Goal: Task Accomplishment & Management: Complete application form

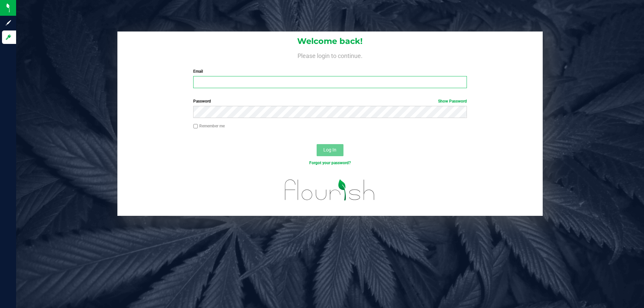
click at [233, 80] on input "Email" at bounding box center [329, 82] width 273 height 12
type input "[EMAIL_ADDRESS][DOMAIN_NAME]"
click at [317, 144] on button "Log In" at bounding box center [330, 150] width 27 height 12
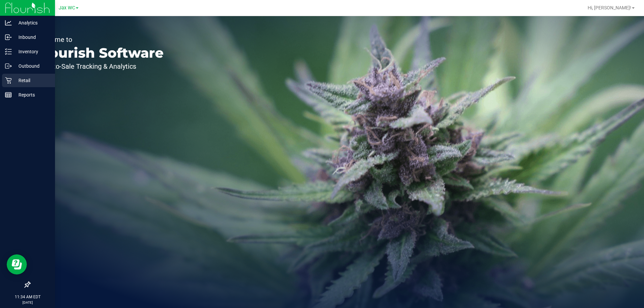
click at [26, 83] on p "Retail" at bounding box center [32, 80] width 40 height 8
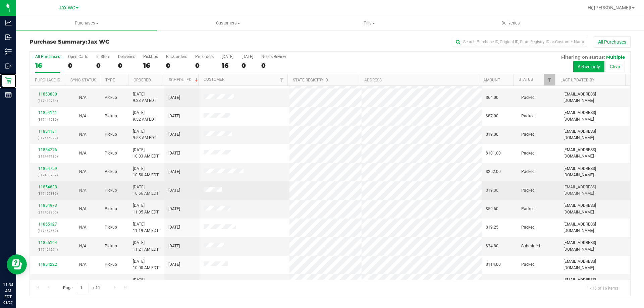
scroll to position [103, 0]
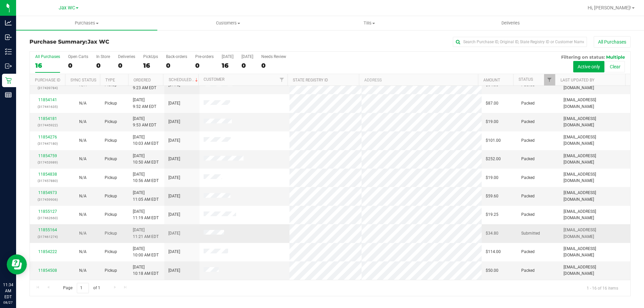
click at [49, 227] on div "11855164 (317461274)" at bounding box center [47, 233] width 27 height 13
click at [50, 227] on div "11855164 (317461274)" at bounding box center [47, 233] width 27 height 13
click at [51, 231] on link "11855164" at bounding box center [47, 230] width 19 height 5
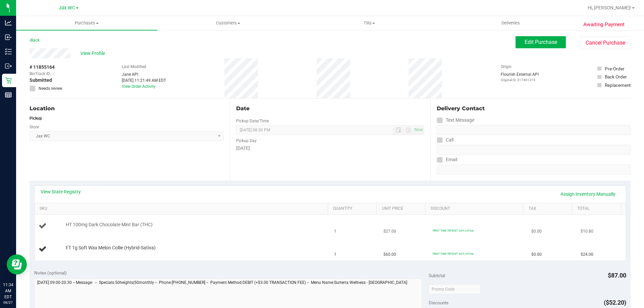
click at [208, 233] on td "HT 100mg Dark Chocolate Mint Bar (THC)" at bounding box center [183, 226] width 296 height 23
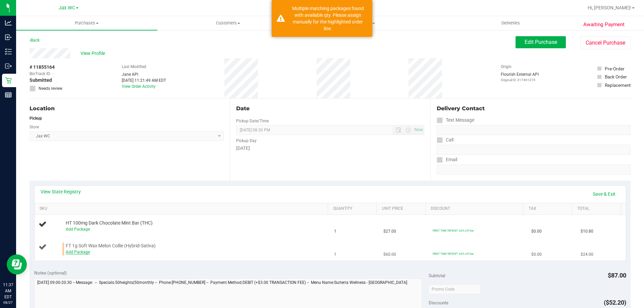
click at [76, 253] on link "Add Package" at bounding box center [78, 252] width 24 height 5
click at [98, 254] on span "Select Package" at bounding box center [133, 253] width 134 height 9
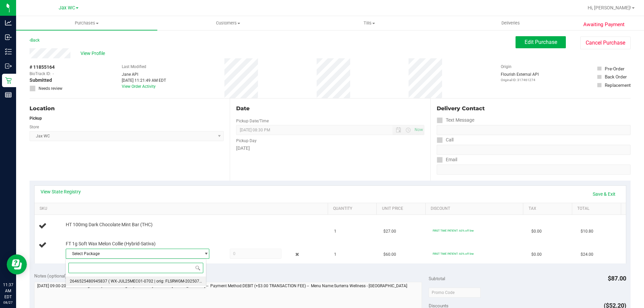
click at [103, 280] on span "2646525480945837" at bounding box center [89, 281] width 38 height 5
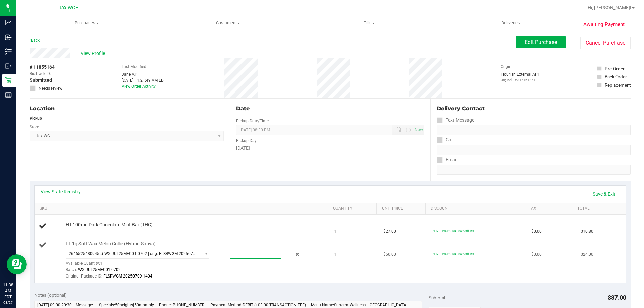
click at [267, 258] on span at bounding box center [256, 254] width 52 height 10
type input "1"
type input "1.0000"
click at [603, 205] on th "Total" at bounding box center [596, 209] width 49 height 12
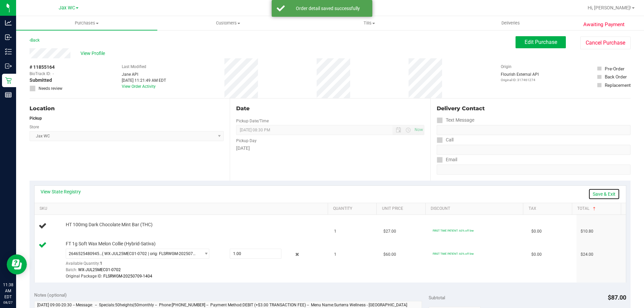
click at [602, 191] on link "Save & Exit" at bounding box center [604, 193] width 32 height 11
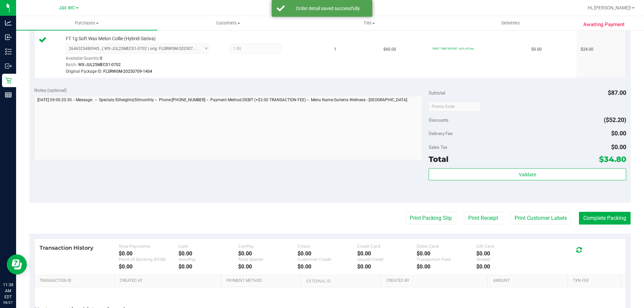
scroll to position [285, 0]
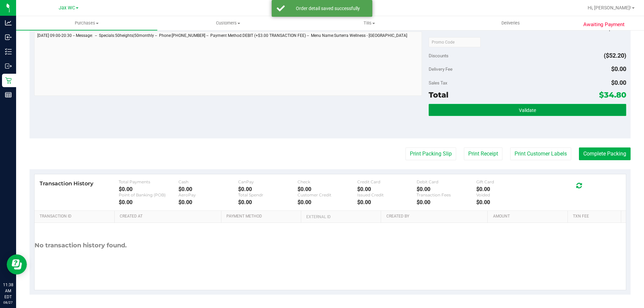
click at [554, 111] on button "Validate" at bounding box center [527, 110] width 197 height 12
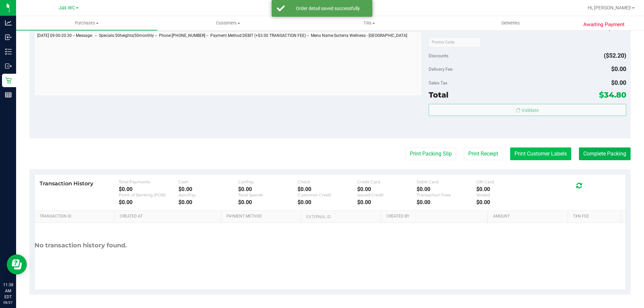
click at [546, 150] on body "Analytics Inbound Inventory Outbound Retail Reports 11:38 AM EDT [DATE] 08/27 J…" at bounding box center [322, 154] width 644 height 308
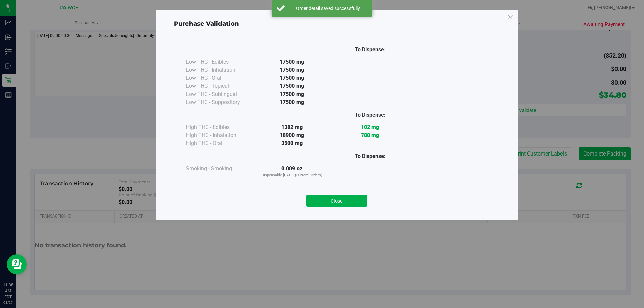
click at [334, 193] on div "Close" at bounding box center [336, 198] width 305 height 17
click at [355, 200] on button "Close" at bounding box center [336, 201] width 61 height 12
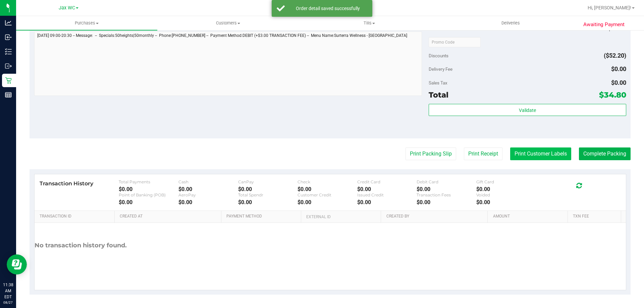
click at [551, 150] on button "Print Customer Labels" at bounding box center [540, 154] width 61 height 13
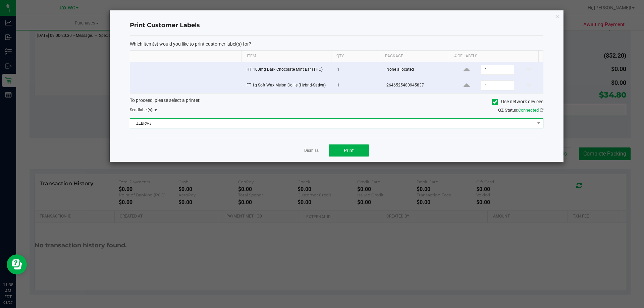
click at [337, 121] on span "ZEBRA-3" at bounding box center [332, 123] width 404 height 9
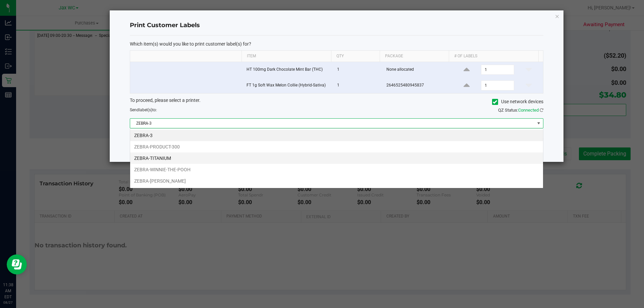
scroll to position [10, 413]
click at [182, 158] on li "ZEBRA-TITANIUM" at bounding box center [336, 158] width 413 height 11
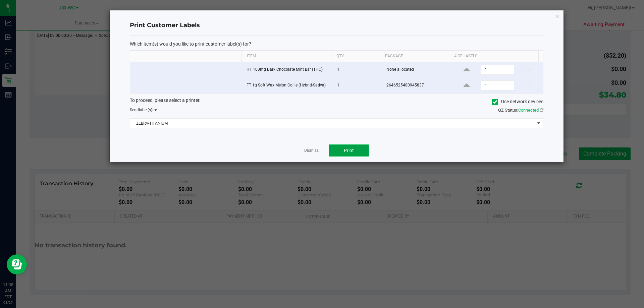
click at [355, 152] on button "Print" at bounding box center [349, 151] width 40 height 12
click at [317, 150] on link "Dismiss" at bounding box center [311, 151] width 14 height 6
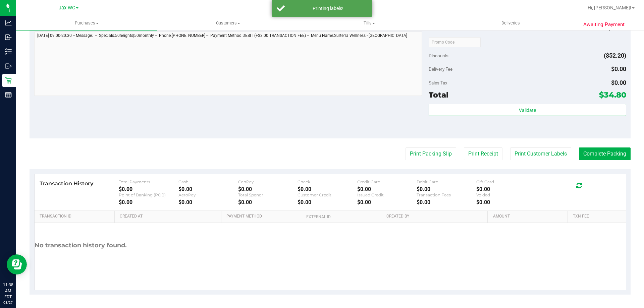
click at [602, 147] on purchase-details "Back Edit Purchase Cancel Purchase View Profile # 11855164 BioTrack ID: - Submi…" at bounding box center [330, 23] width 601 height 544
click at [598, 154] on button "Complete Packing" at bounding box center [605, 154] width 52 height 13
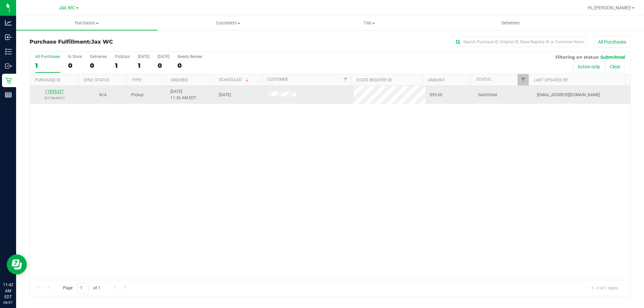
click at [57, 93] on link "11855337" at bounding box center [54, 91] width 19 height 5
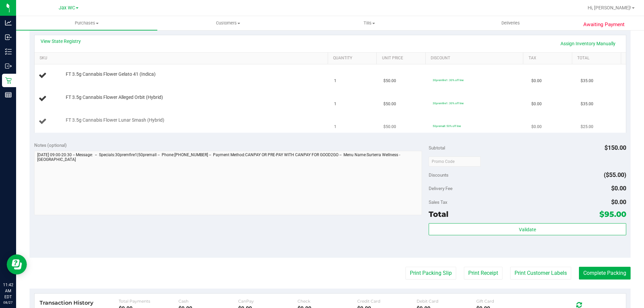
scroll to position [134, 0]
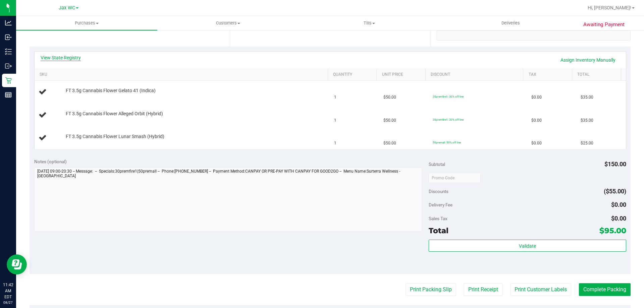
click at [70, 59] on link "View State Registry" at bounding box center [61, 57] width 40 height 7
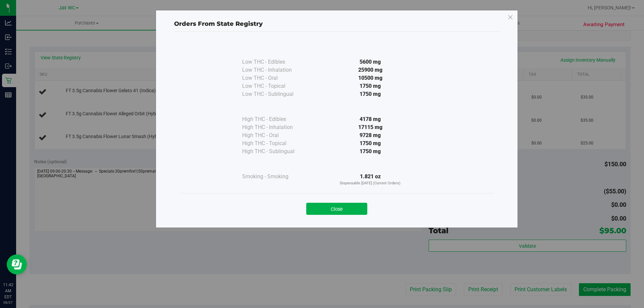
click at [357, 201] on div "Close" at bounding box center [336, 207] width 305 height 17
click at [354, 208] on button "Close" at bounding box center [336, 209] width 61 height 12
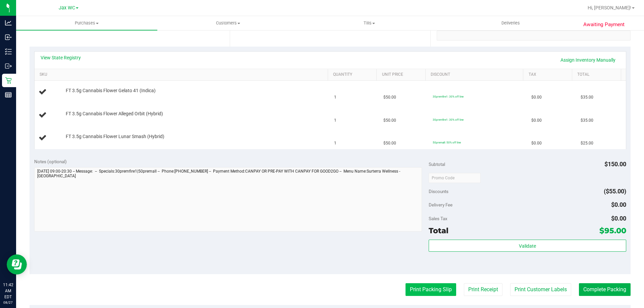
click at [419, 295] on button "Print Packing Slip" at bounding box center [430, 289] width 51 height 13
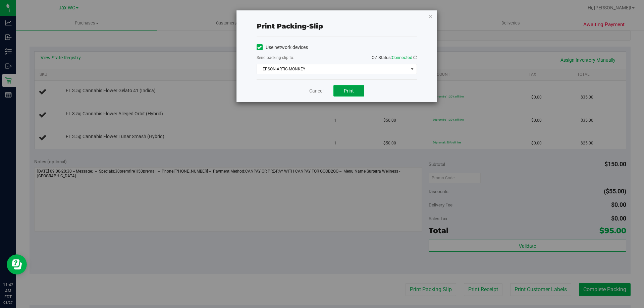
click at [346, 93] on span "Print" at bounding box center [349, 90] width 10 height 5
click at [327, 66] on span "EPSON-ARTIC-MONKEY" at bounding box center [332, 68] width 151 height 9
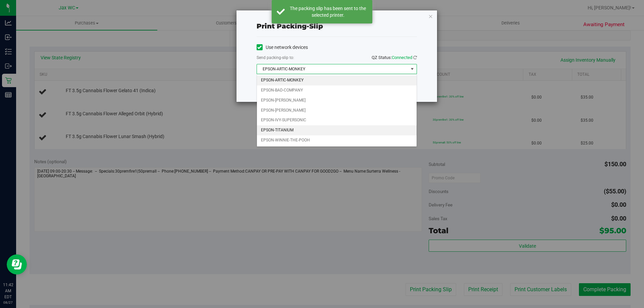
click at [293, 130] on li "EPSON-TITANIUM" at bounding box center [337, 130] width 160 height 10
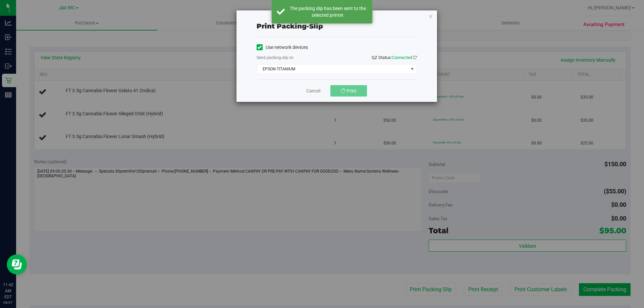
click at [320, 54] on div "Use network devices Send packing-slip to: QZ Status: Connected EPSON-TITANIUM C…" at bounding box center [337, 58] width 160 height 32
click at [311, 68] on span "EPSON-TITANIUM" at bounding box center [332, 68] width 151 height 9
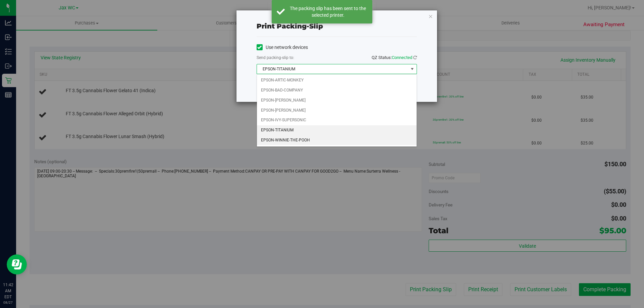
click at [294, 139] on li "EPSON-WINNIE-THE-POOH" at bounding box center [337, 140] width 160 height 10
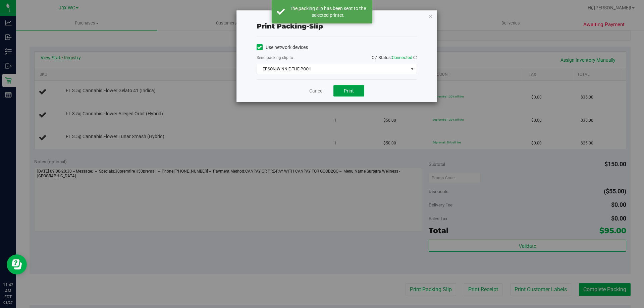
click at [341, 96] on button "Print" at bounding box center [348, 90] width 31 height 11
click at [351, 90] on span "Print" at bounding box center [349, 90] width 10 height 5
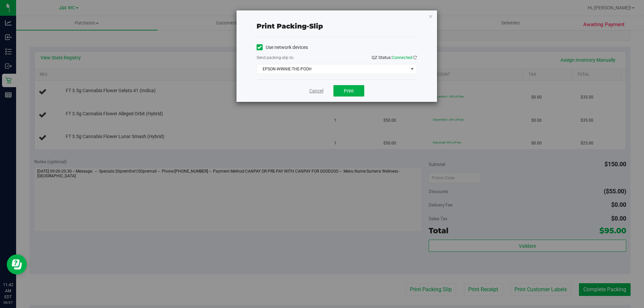
click at [320, 93] on link "Cancel" at bounding box center [316, 91] width 14 height 7
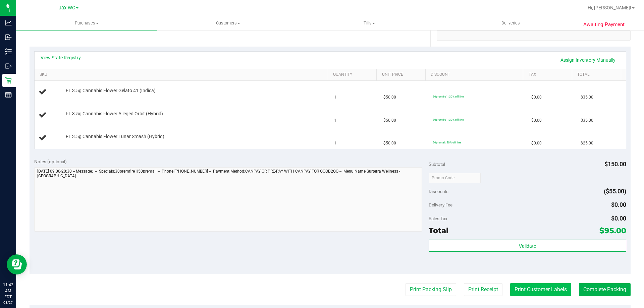
click at [532, 290] on button "Print Customer Labels" at bounding box center [540, 289] width 61 height 13
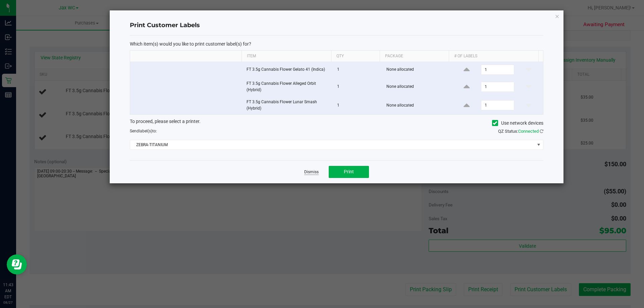
click at [314, 170] on link "Dismiss" at bounding box center [311, 172] width 14 height 6
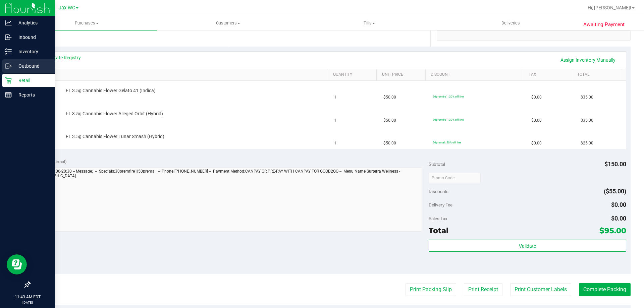
click at [22, 72] on div "Outbound" at bounding box center [28, 65] width 53 height 13
click at [22, 78] on p "Retail" at bounding box center [32, 80] width 40 height 8
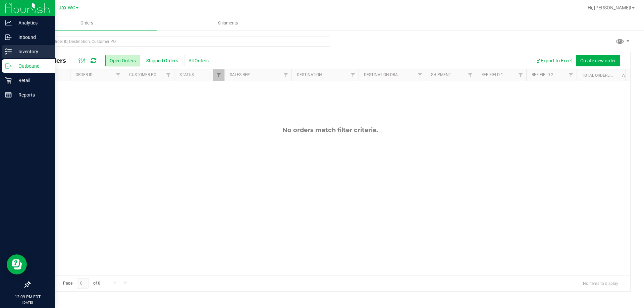
click at [9, 52] on line at bounding box center [10, 52] width 4 height 0
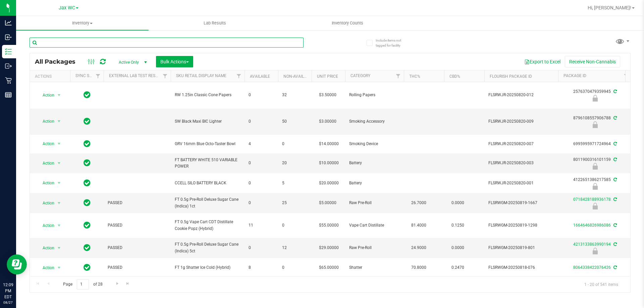
click at [270, 41] on input "text" at bounding box center [167, 43] width 274 height 10
type input "9730247265649330"
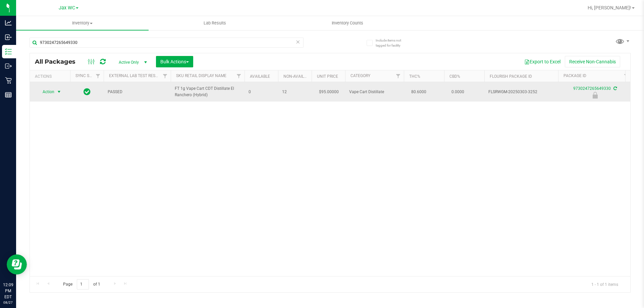
click at [45, 94] on span "Action" at bounding box center [46, 91] width 18 height 9
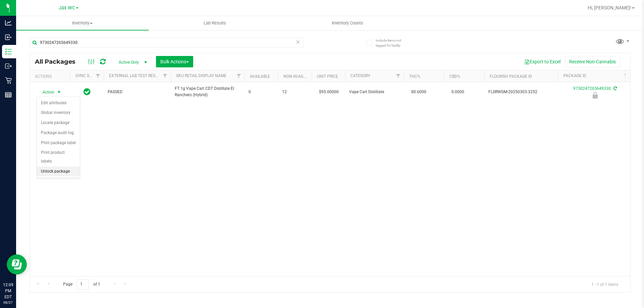
click at [71, 167] on li "Unlock package" at bounding box center [58, 172] width 43 height 10
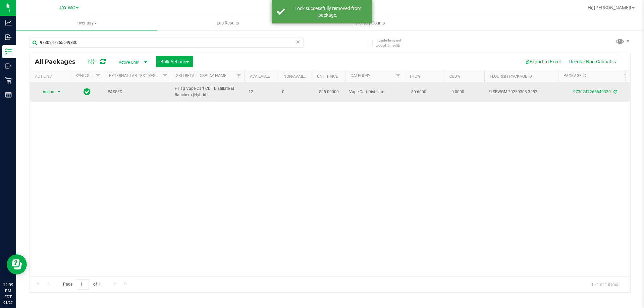
click at [51, 94] on span "Action" at bounding box center [46, 91] width 18 height 9
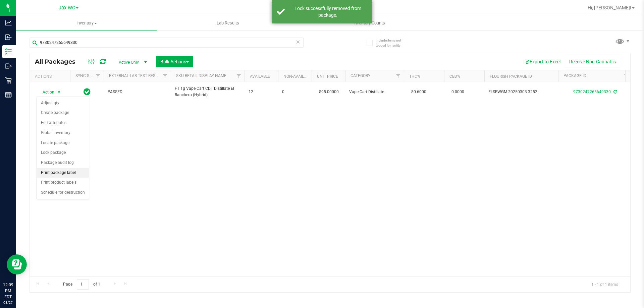
click at [72, 173] on li "Print package label" at bounding box center [63, 173] width 52 height 10
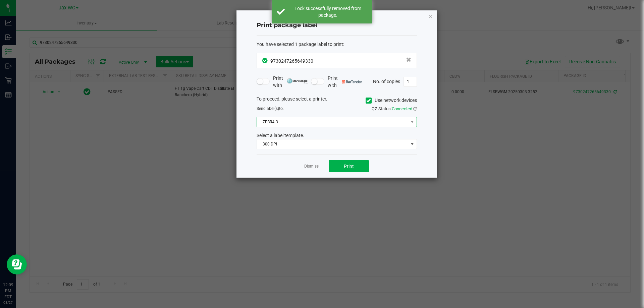
click at [330, 124] on span "ZEBRA-3" at bounding box center [332, 121] width 151 height 9
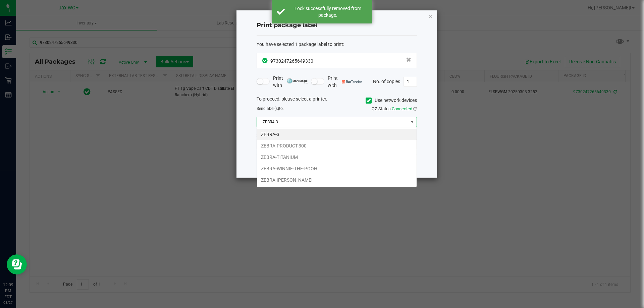
scroll to position [10, 160]
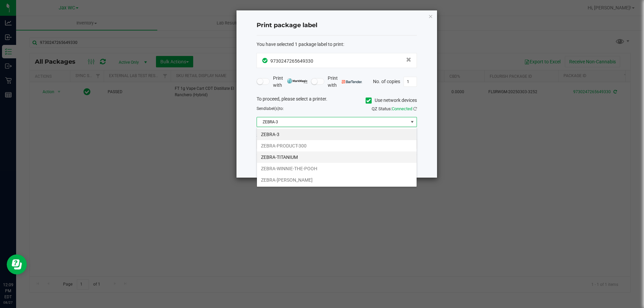
click at [292, 156] on li "ZEBRA-TITANIUM" at bounding box center [337, 157] width 160 height 11
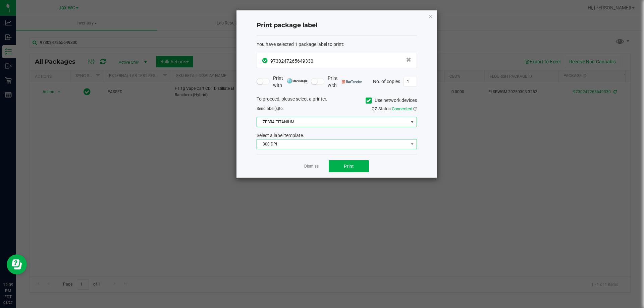
click at [294, 147] on span "300 DPI" at bounding box center [332, 143] width 151 height 9
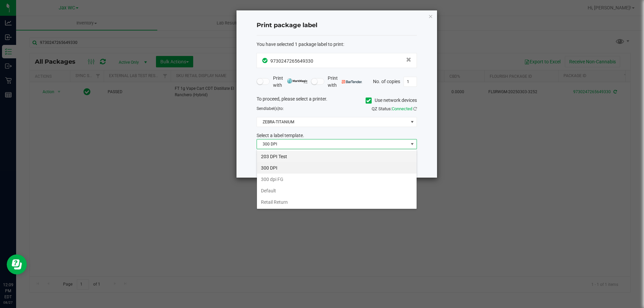
click at [294, 160] on li "203 DPI Test" at bounding box center [337, 156] width 160 height 11
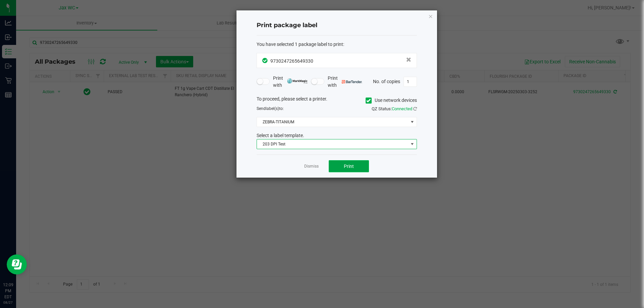
click at [346, 169] on span "Print" at bounding box center [349, 166] width 10 height 5
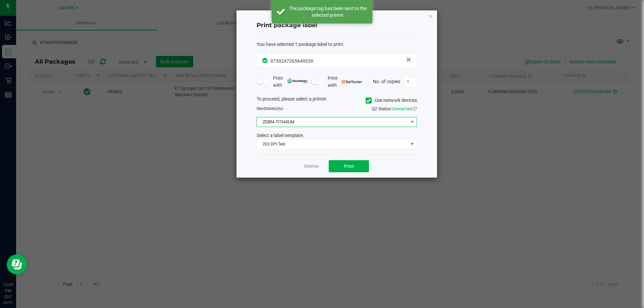
click at [304, 126] on span "ZEBRA-TITANIUM" at bounding box center [332, 121] width 151 height 9
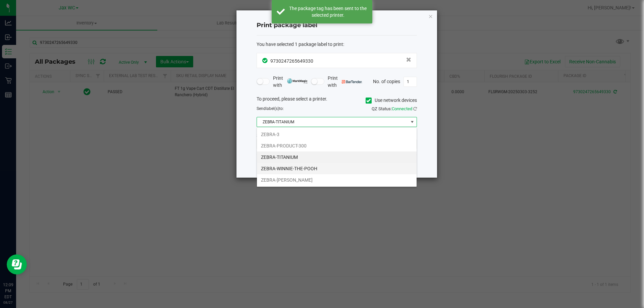
click at [307, 169] on li "ZEBRA-WINNIE-THE-POOH" at bounding box center [337, 168] width 160 height 11
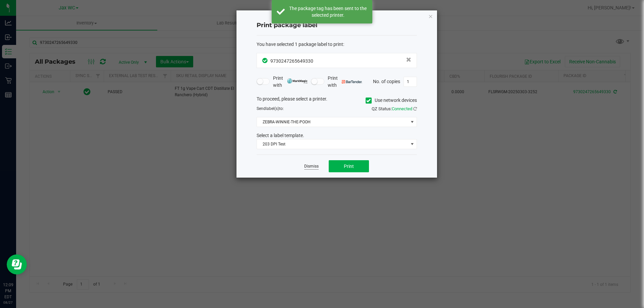
click at [312, 165] on link "Dismiss" at bounding box center [311, 167] width 14 height 6
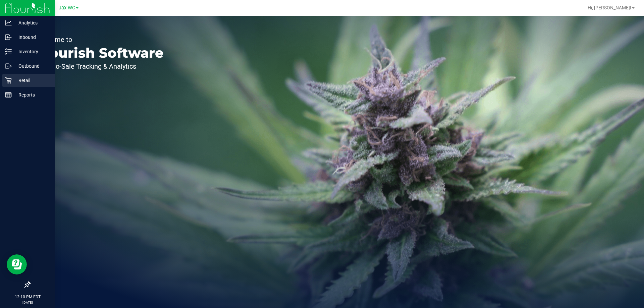
click at [9, 79] on icon at bounding box center [8, 80] width 7 height 7
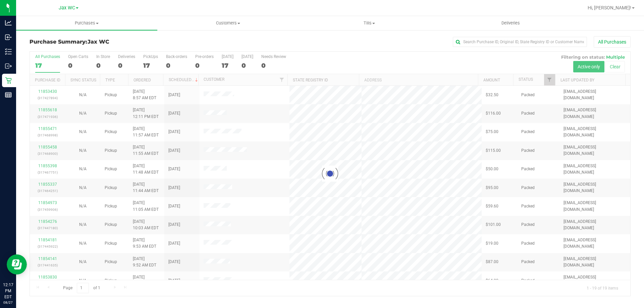
click at [100, 62] on div at bounding box center [330, 174] width 600 height 244
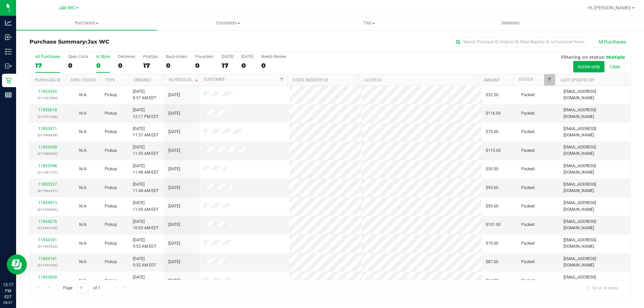
click at [99, 62] on div "0" at bounding box center [103, 66] width 14 height 8
click at [0, 0] on input "In Store 0" at bounding box center [0, 0] width 0 height 0
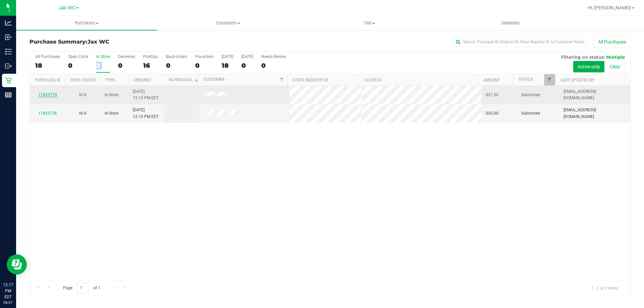
click at [54, 94] on link "11855719" at bounding box center [47, 95] width 19 height 5
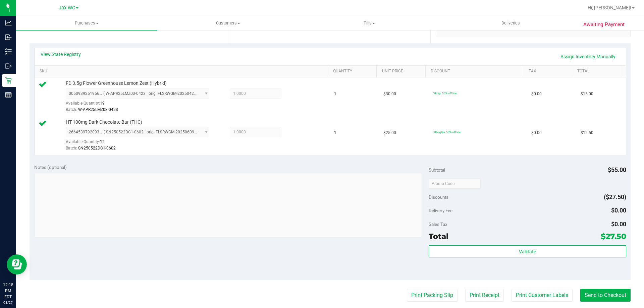
scroll to position [279, 0]
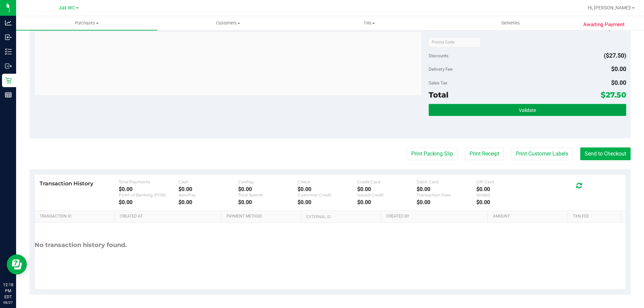
click at [540, 108] on button "Validate" at bounding box center [527, 110] width 197 height 12
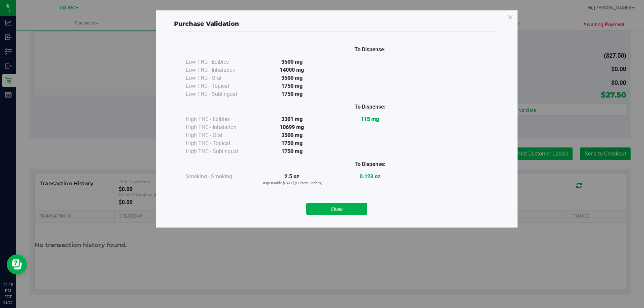
click at [550, 160] on div "Purchase Validation To Dispense: Low THC - Edibles 3500 mg" at bounding box center [324, 154] width 649 height 308
click at [355, 216] on div "Close" at bounding box center [336, 206] width 315 height 27
click at [358, 209] on button "Close" at bounding box center [336, 209] width 61 height 12
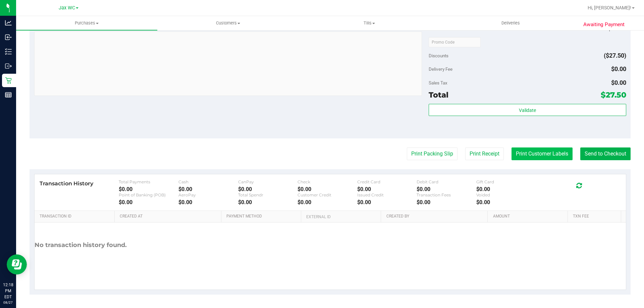
click at [520, 157] on button "Print Customer Labels" at bounding box center [541, 154] width 61 height 13
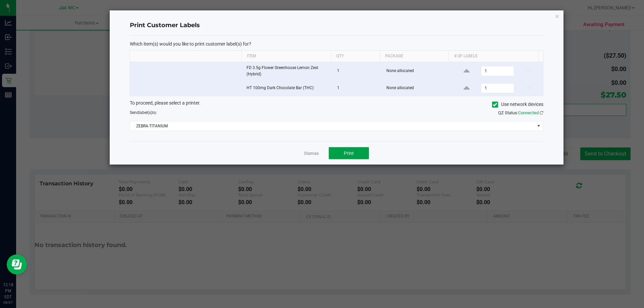
click at [365, 158] on button "Print" at bounding box center [349, 153] width 40 height 12
click at [309, 154] on link "Dismiss" at bounding box center [311, 154] width 14 height 6
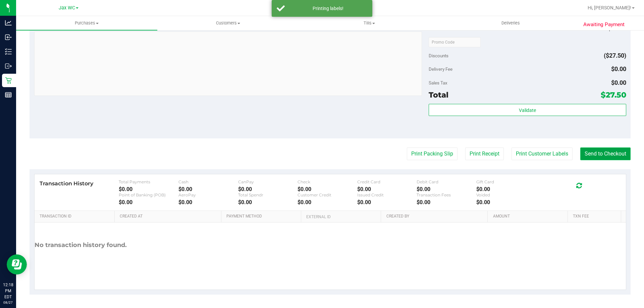
click at [621, 151] on button "Send to Checkout" at bounding box center [605, 154] width 50 height 13
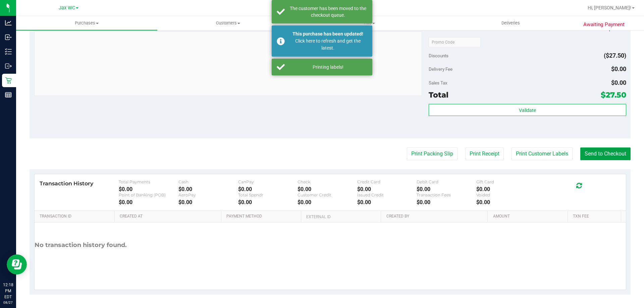
scroll to position [212, 0]
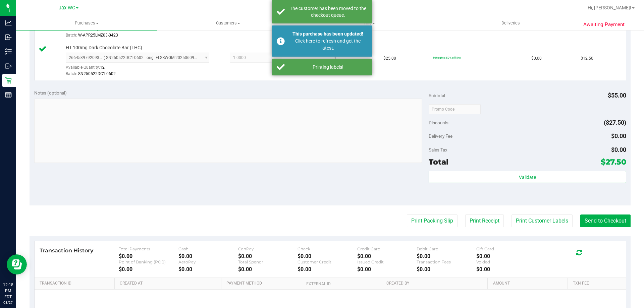
click at [556, 228] on purchase-details "Back Edit Purchase Cancel Purchase View Profile # 11855719 BioTrack ID: - Submi…" at bounding box center [330, 93] width 601 height 538
click at [554, 224] on div "Purchases Summary of purchases Fulfillment All purchases Customers All customer…" at bounding box center [330, 162] width 628 height 292
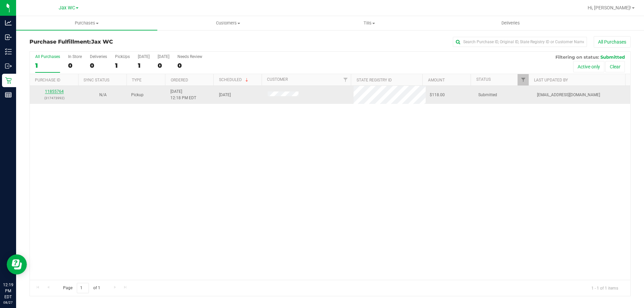
click at [53, 93] on link "11855764" at bounding box center [54, 91] width 19 height 5
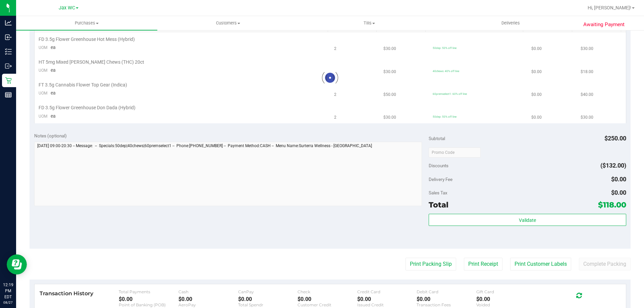
scroll to position [268, 0]
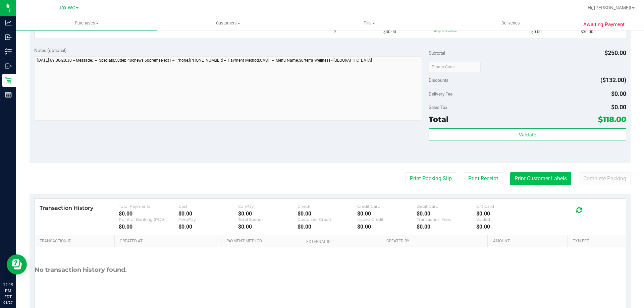
click at [543, 172] on button "Print Customer Labels" at bounding box center [540, 178] width 61 height 13
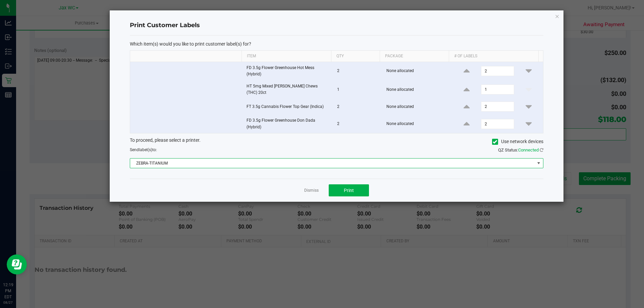
click at [295, 165] on span "ZEBRA-TITANIUM" at bounding box center [336, 163] width 413 height 10
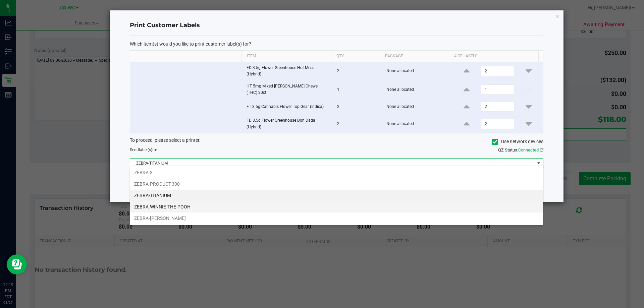
scroll to position [10, 413]
click at [174, 208] on li "ZEBRA-WINNIE-THE-POOH" at bounding box center [336, 206] width 413 height 11
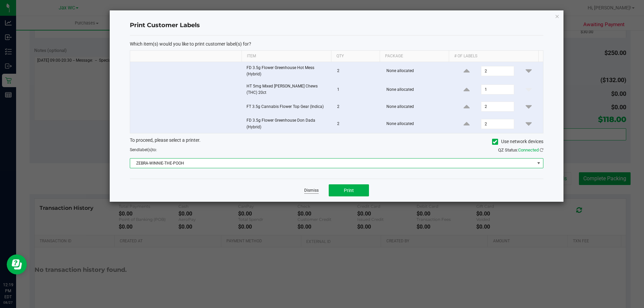
click at [309, 188] on link "Dismiss" at bounding box center [311, 191] width 14 height 6
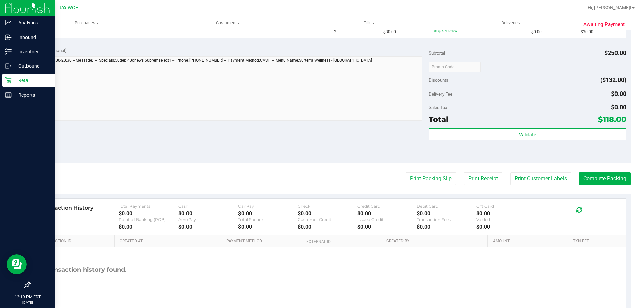
click at [17, 84] on p "Retail" at bounding box center [32, 80] width 40 height 8
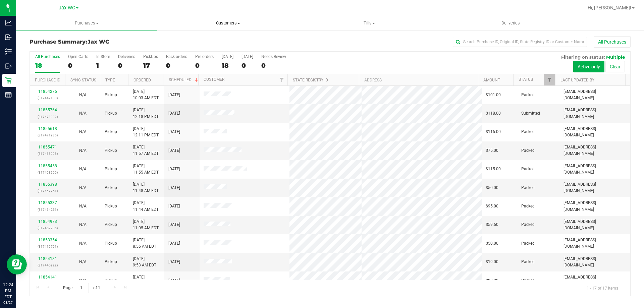
click at [220, 24] on span "Customers" at bounding box center [228, 23] width 140 height 6
click at [209, 36] on ul "All customers Add a new customer All physicians" at bounding box center [227, 49] width 141 height 36
click at [230, 22] on span "Customers" at bounding box center [227, 23] width 141 height 6
click at [209, 38] on li "All customers" at bounding box center [227, 41] width 141 height 8
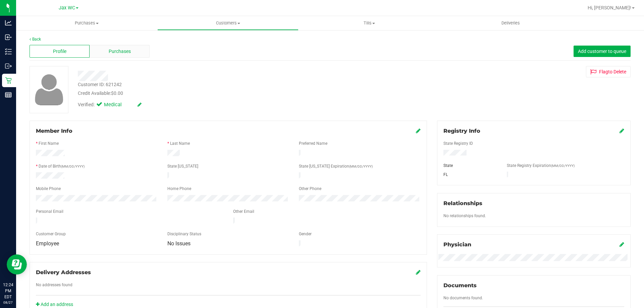
click at [140, 54] on div "Purchases" at bounding box center [120, 51] width 60 height 13
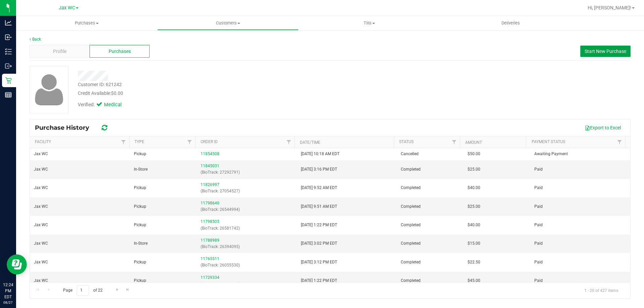
drag, startPoint x: 597, startPoint y: 51, endPoint x: 251, endPoint y: 113, distance: 350.6
click at [316, 98] on div "Back Profile Purchases Start New Purchase Customer ID: 621242 Credit Available:…" at bounding box center [330, 167] width 601 height 263
click at [611, 51] on span "Start New Purchase" at bounding box center [605, 51] width 42 height 5
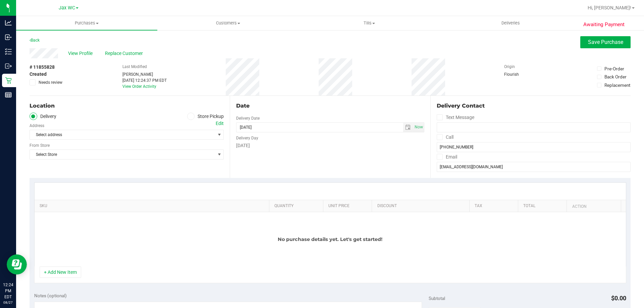
click at [189, 116] on icon at bounding box center [191, 116] width 4 height 0
click at [0, 0] on input "Store Pickup" at bounding box center [0, 0] width 0 height 0
click at [173, 133] on span "Select Store" at bounding box center [122, 134] width 185 height 9
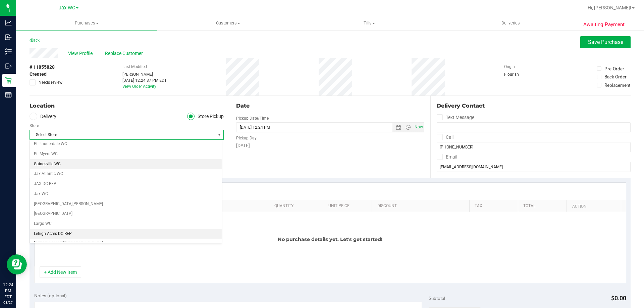
scroll to position [134, 0]
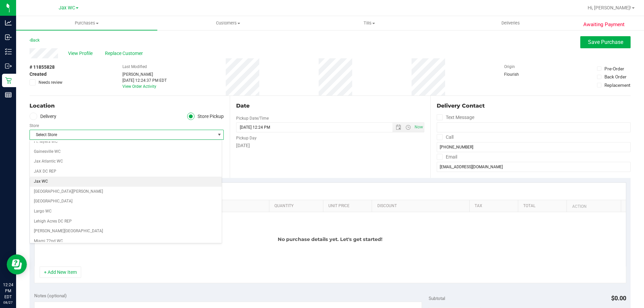
click at [53, 177] on li "Jax WC" at bounding box center [126, 182] width 192 height 10
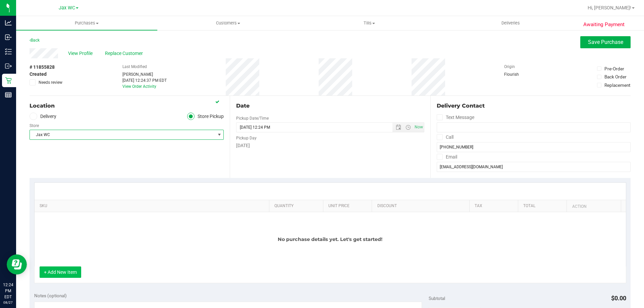
click at [71, 276] on button "+ Add New Item" at bounding box center [61, 272] width 42 height 11
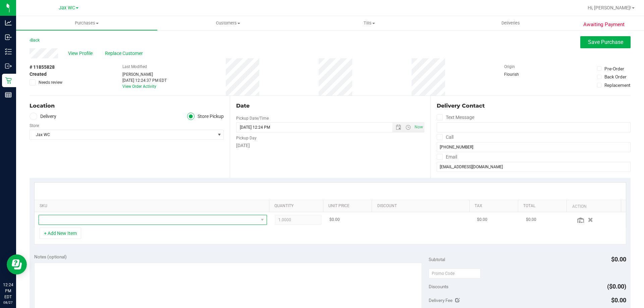
click at [99, 218] on span "NO DATA FOUND" at bounding box center [148, 219] width 219 height 9
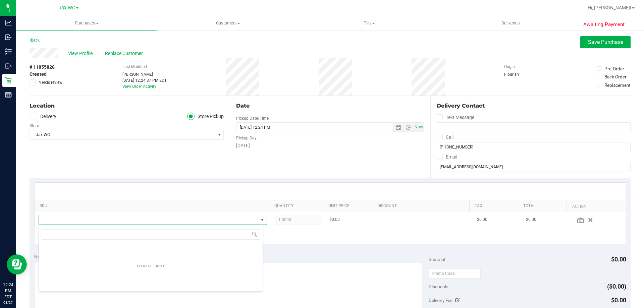
scroll to position [10, 222]
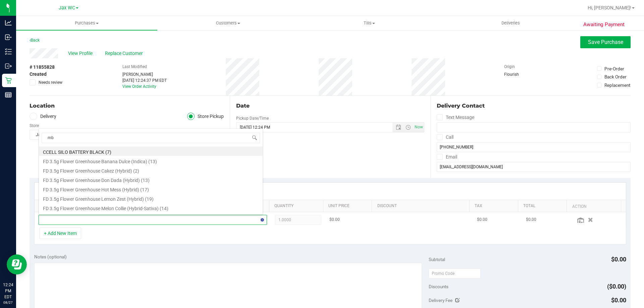
type input "mbl"
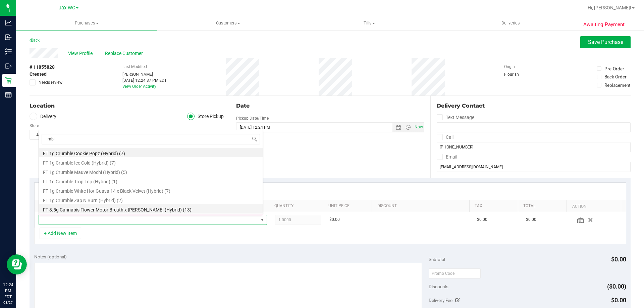
click at [105, 209] on li "FT 3.5g Cannabis Flower Motor Breath x Mike Larry (Hybrid) (13)" at bounding box center [151, 208] width 224 height 9
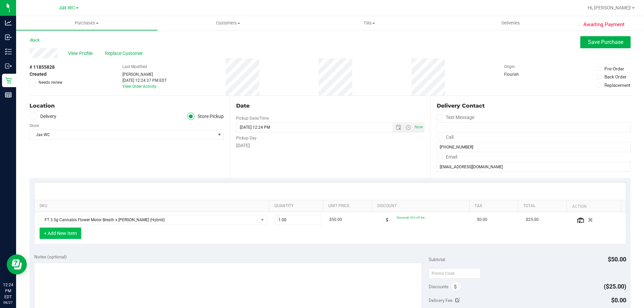
click at [79, 235] on button "+ Add New Item" at bounding box center [61, 233] width 42 height 11
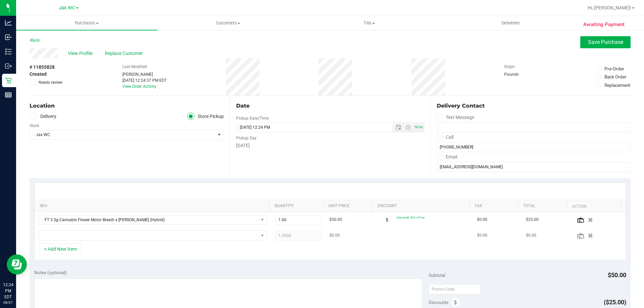
click at [104, 230] on td at bounding box center [153, 235] width 236 height 15
click at [104, 232] on span "NO DATA FOUND" at bounding box center [148, 235] width 219 height 9
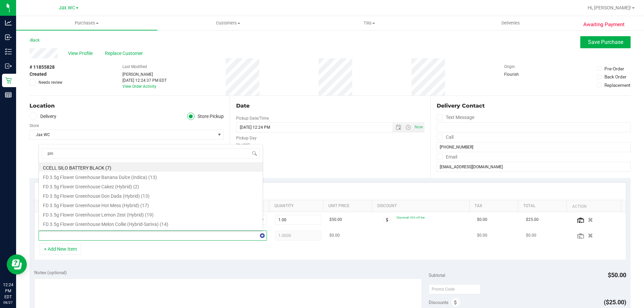
type input "pine"
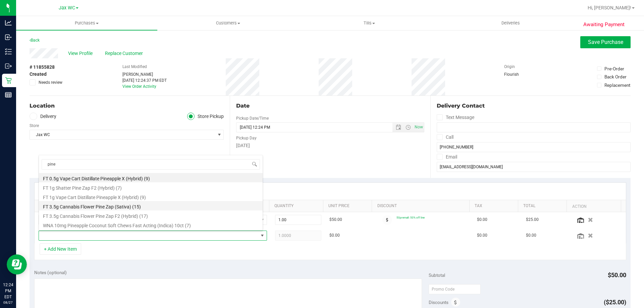
click at [144, 205] on li "FT 3.5g Cannabis Flower Pine Zap (Sativa) (15)" at bounding box center [151, 205] width 224 height 9
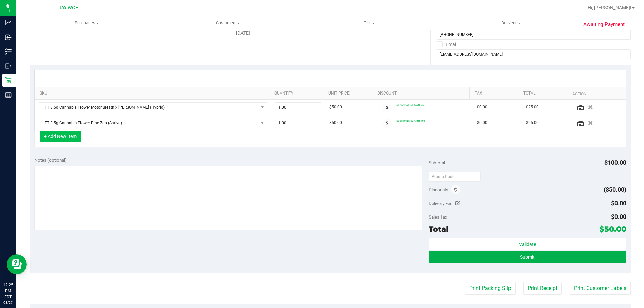
scroll to position [46, 0]
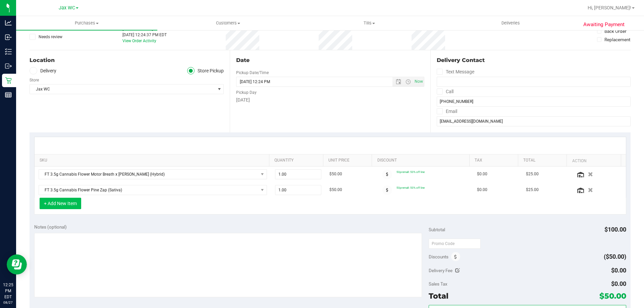
click at [74, 141] on div at bounding box center [330, 145] width 591 height 17
click at [60, 204] on button "+ Add New Item" at bounding box center [61, 203] width 42 height 11
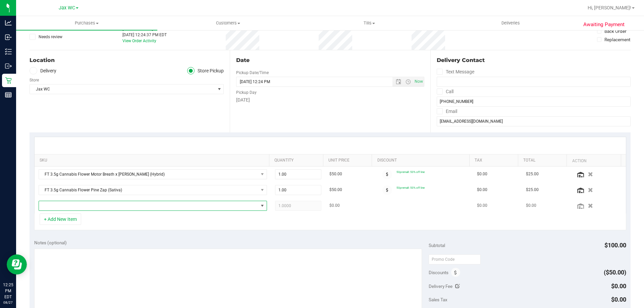
click at [72, 211] on span "NO DATA FOUND" at bounding box center [148, 205] width 219 height 9
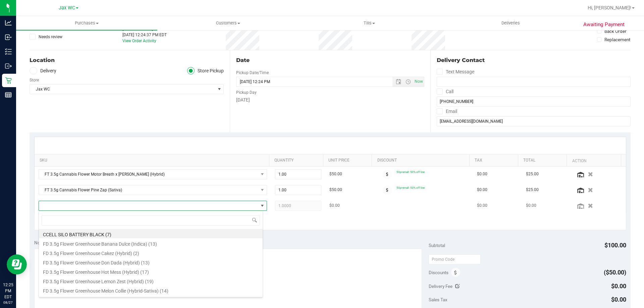
scroll to position [10, 222]
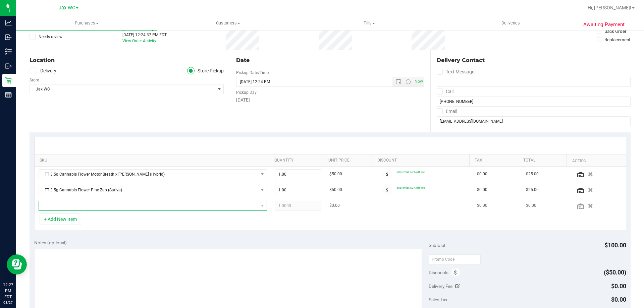
click at [140, 205] on span "NO DATA FOUND" at bounding box center [148, 205] width 219 height 9
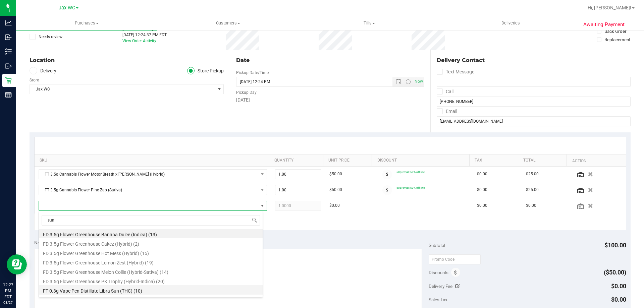
type input "suns"
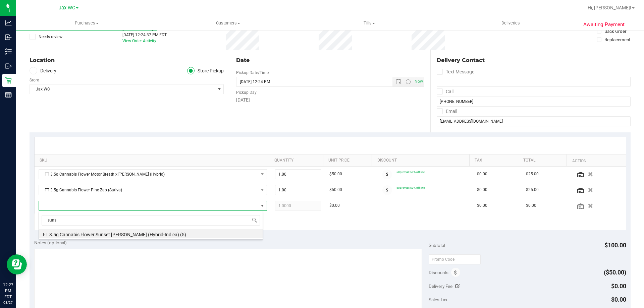
click at [134, 234] on li "FT 3.5g Cannabis Flower Sunset Runtz (Hybrid-Indica) (5)" at bounding box center [151, 233] width 224 height 9
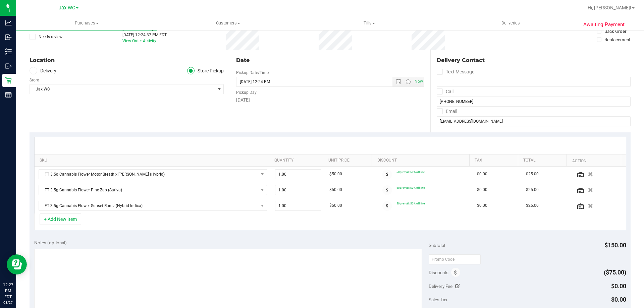
scroll to position [247, 0]
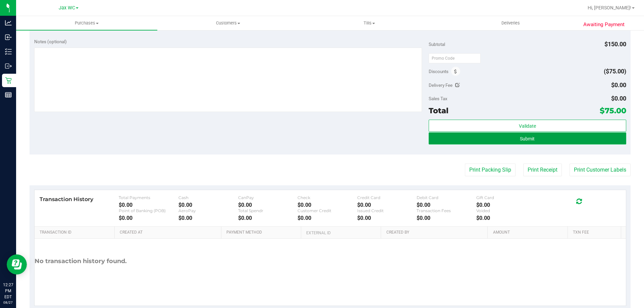
click at [563, 137] on button "Submit" at bounding box center [527, 138] width 197 height 12
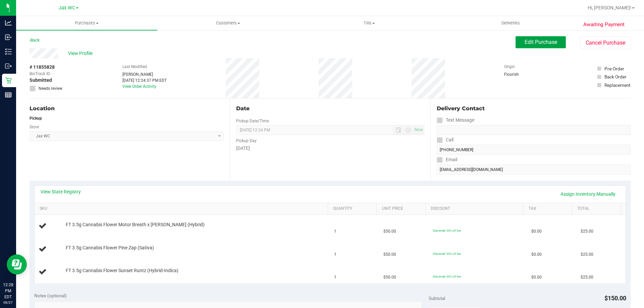
click at [528, 41] on span "Edit Purchase" at bounding box center [540, 42] width 33 height 6
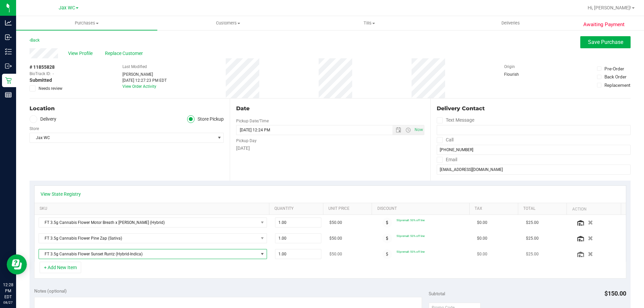
click at [99, 256] on span "FT 3.5g Cannabis Flower Sunset Runtz (Hybrid-Indica)" at bounding box center [148, 253] width 219 height 9
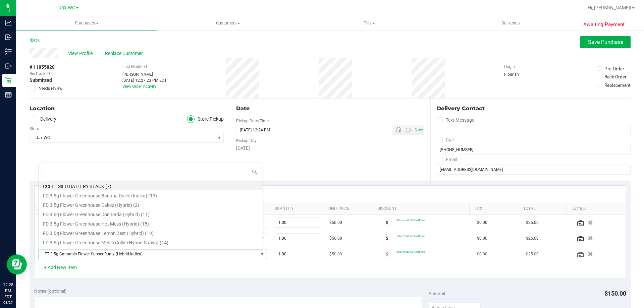
click at [99, 256] on span "FT 3.5g Cannabis Flower Sunset Runtz (Hybrid-Indica)" at bounding box center [148, 253] width 219 height 9
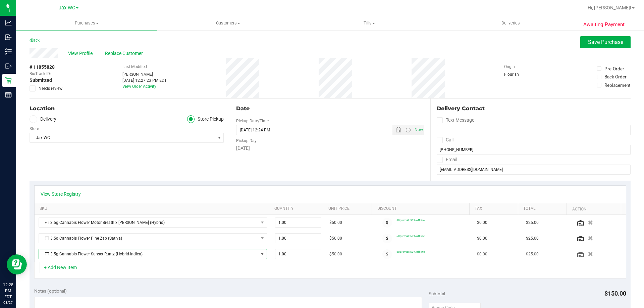
click at [99, 256] on span "FT 3.5g Cannabis Flower Sunset Runtz (Hybrid-Indica)" at bounding box center [148, 253] width 219 height 9
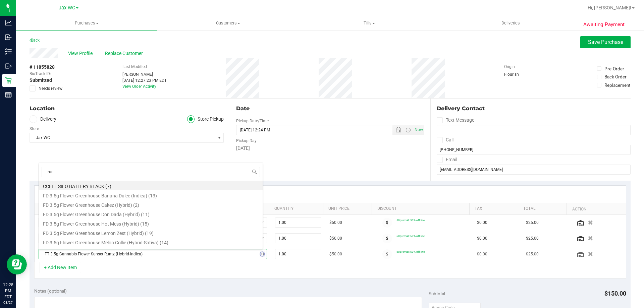
type input "runt"
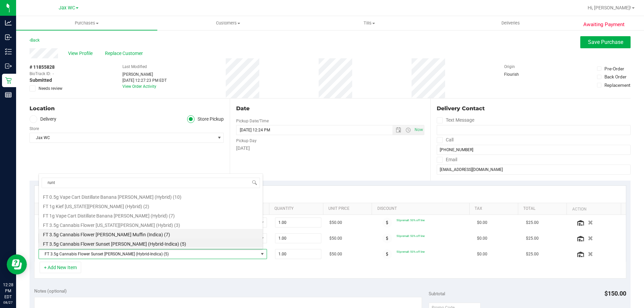
click at [119, 235] on li "FT 3.5g Cannabis Flower Runtz Muffin (Indica) (7)" at bounding box center [151, 233] width 224 height 9
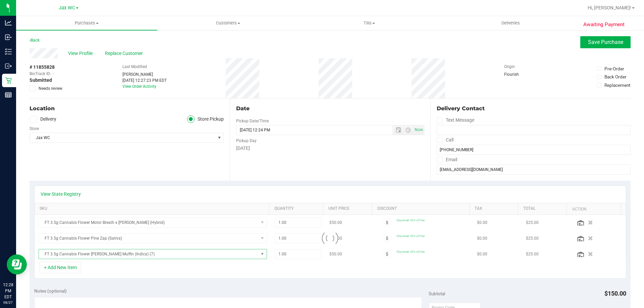
scroll to position [67, 0]
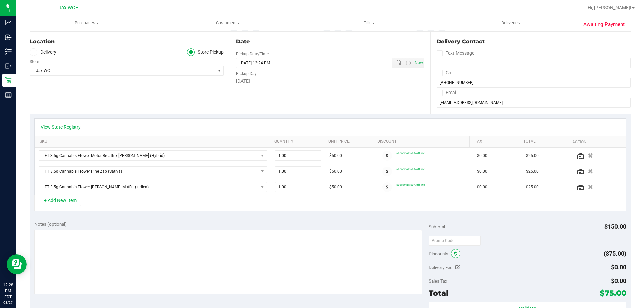
click at [451, 253] on span at bounding box center [455, 253] width 9 height 9
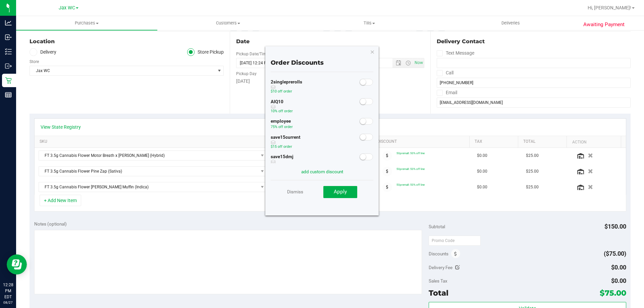
click at [363, 106] on div "AIQ10 10% off order" at bounding box center [322, 107] width 103 height 20
click at [361, 102] on small at bounding box center [363, 102] width 6 height 6
click at [348, 194] on button "Apply" at bounding box center [340, 192] width 34 height 12
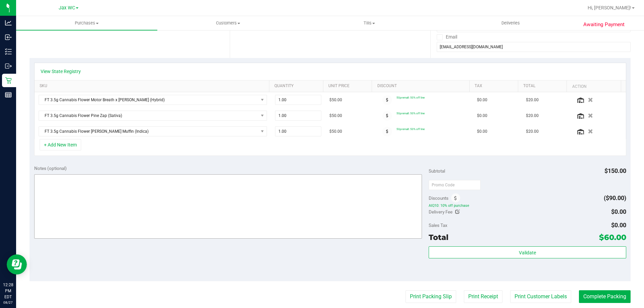
scroll to position [57, 0]
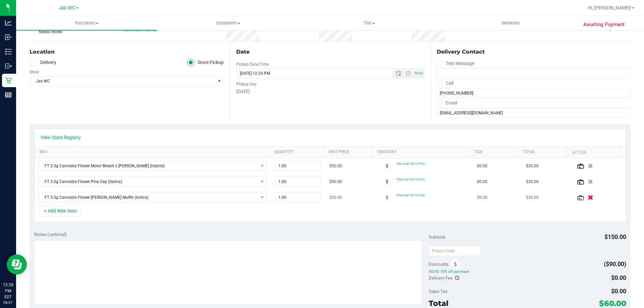
click at [587, 195] on icon "button" at bounding box center [590, 197] width 6 height 5
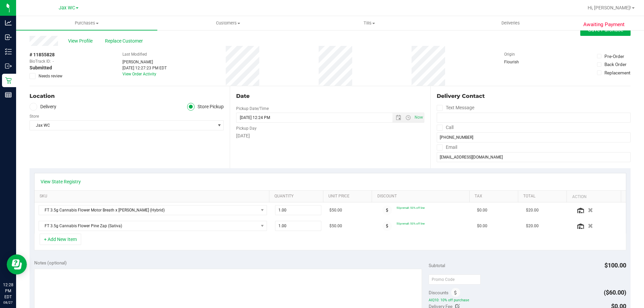
scroll to position [0, 0]
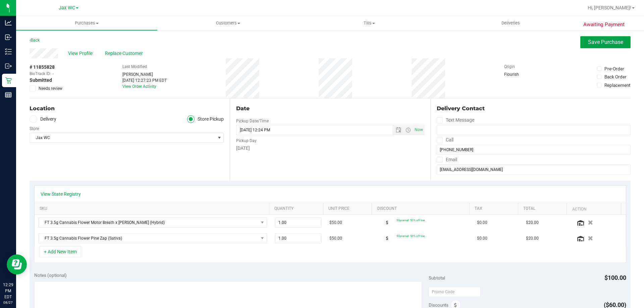
click at [585, 39] on button "Save Purchase" at bounding box center [605, 42] width 50 height 12
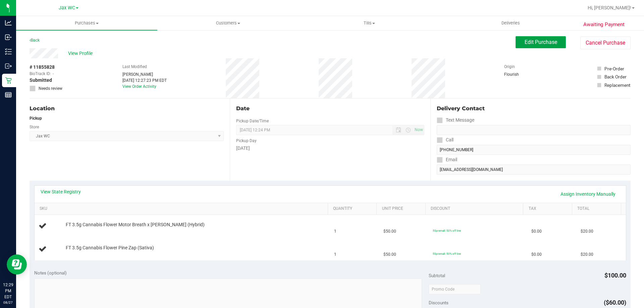
click at [545, 41] on span "Edit Purchase" at bounding box center [540, 42] width 33 height 6
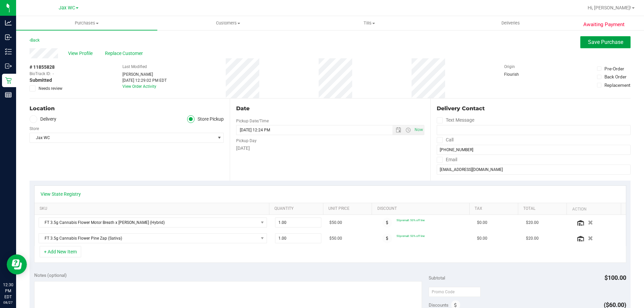
click at [608, 42] on span "Save Purchase" at bounding box center [605, 42] width 35 height 6
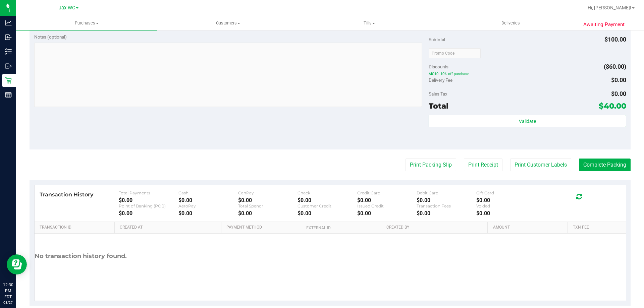
scroll to position [268, 0]
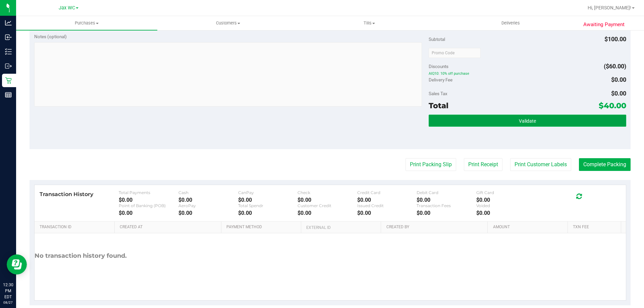
click at [532, 126] on button "Validate" at bounding box center [527, 121] width 197 height 12
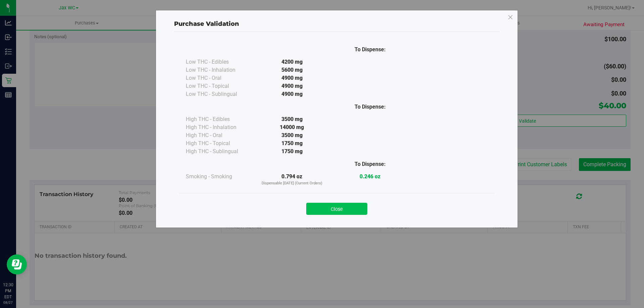
click at [344, 208] on button "Close" at bounding box center [336, 209] width 61 height 12
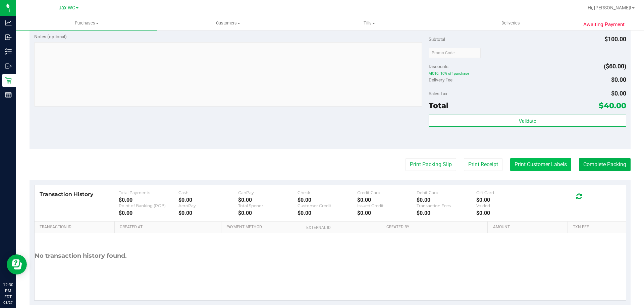
click at [510, 162] on button "Print Customer Labels" at bounding box center [540, 164] width 61 height 13
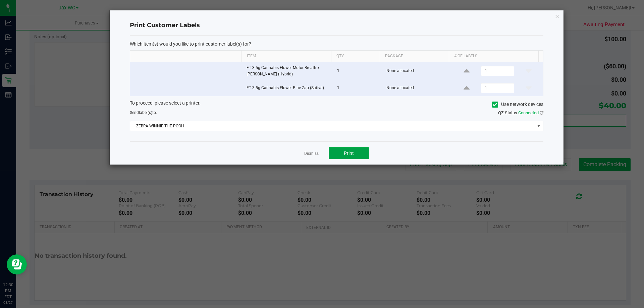
click at [348, 156] on span "Print" at bounding box center [349, 153] width 10 height 5
click at [316, 155] on link "Dismiss" at bounding box center [311, 154] width 14 height 6
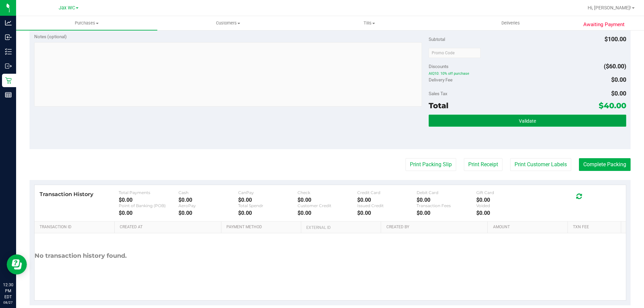
click at [612, 126] on button "Validate" at bounding box center [527, 121] width 197 height 12
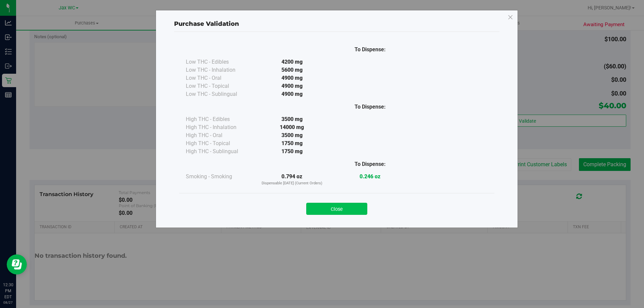
click at [362, 211] on button "Close" at bounding box center [336, 209] width 61 height 12
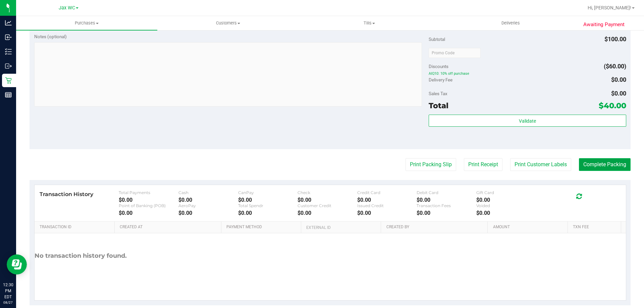
click at [611, 160] on button "Complete Packing" at bounding box center [605, 164] width 52 height 13
